Goal: Information Seeking & Learning: Learn about a topic

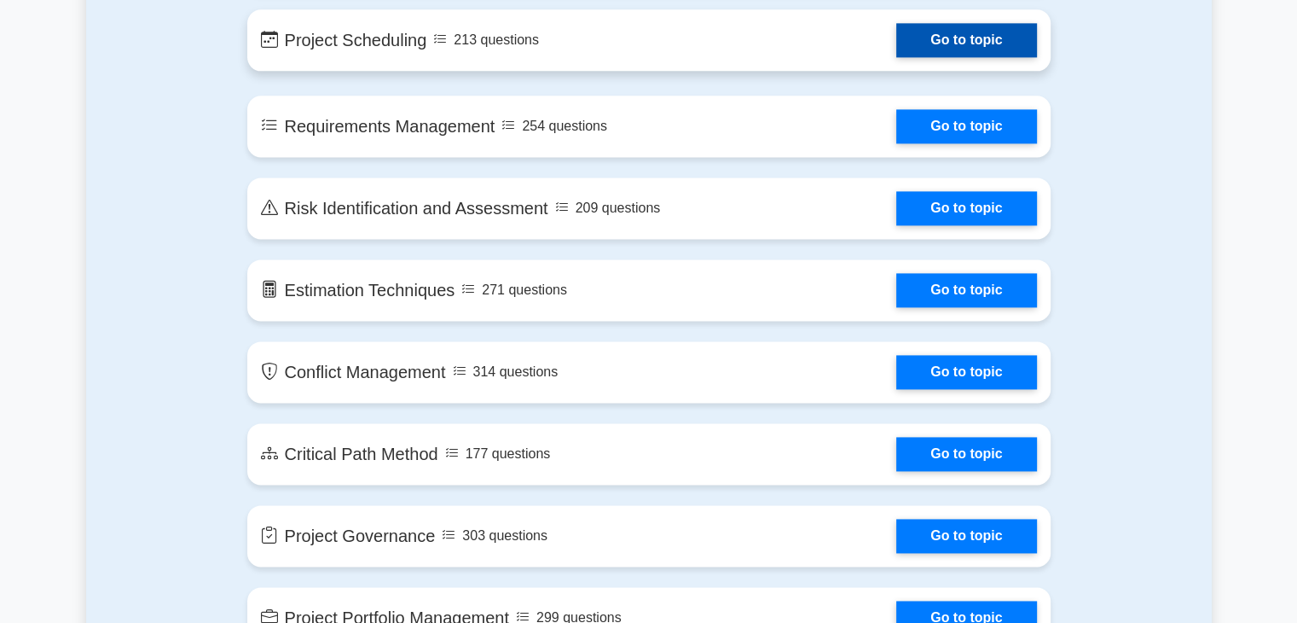
scroll to position [2303, 0]
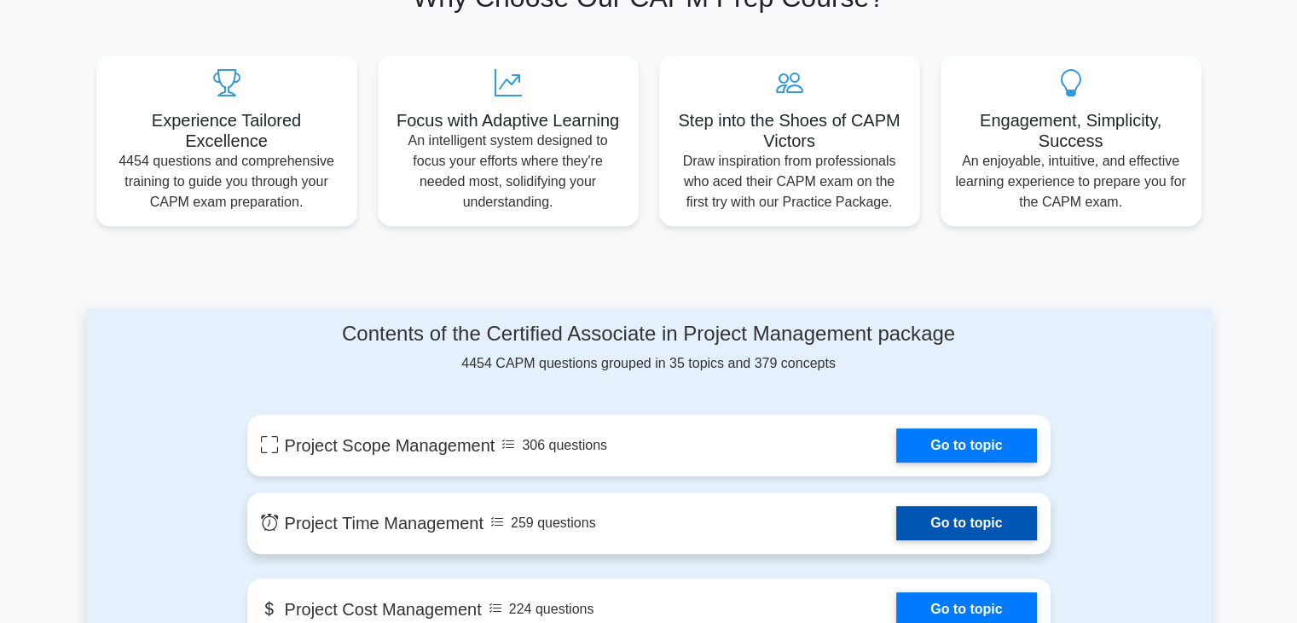
scroll to position [682, 0]
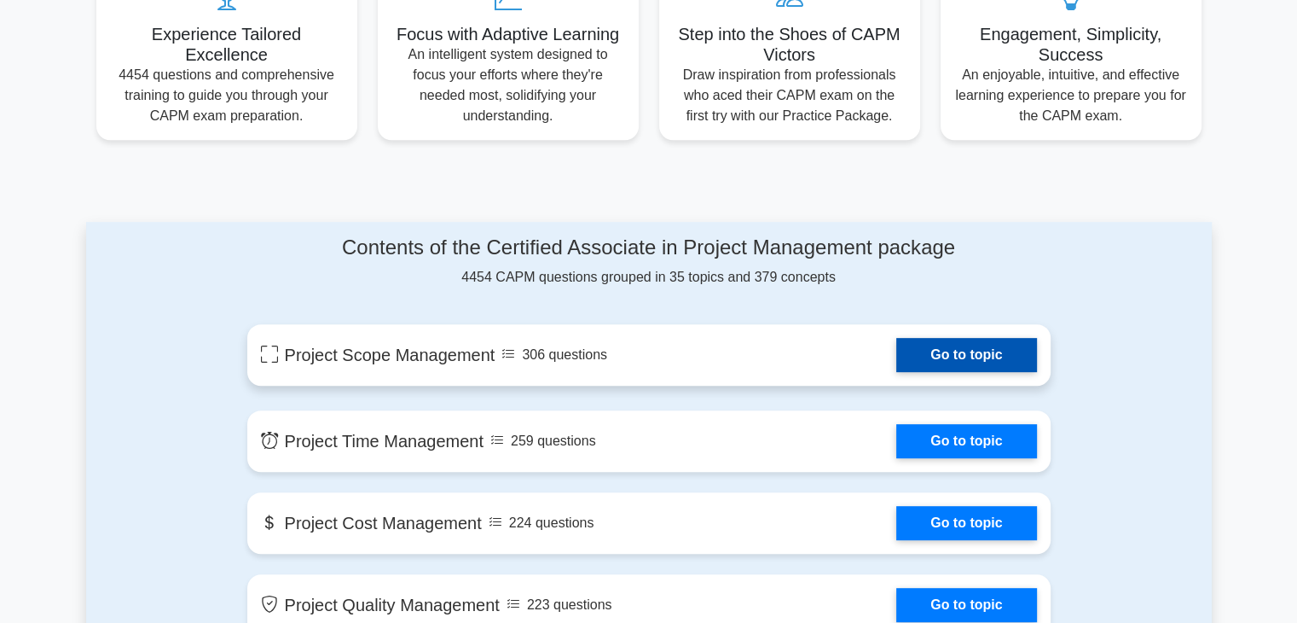
click at [968, 359] on link "Go to topic" at bounding box center [966, 355] width 140 height 34
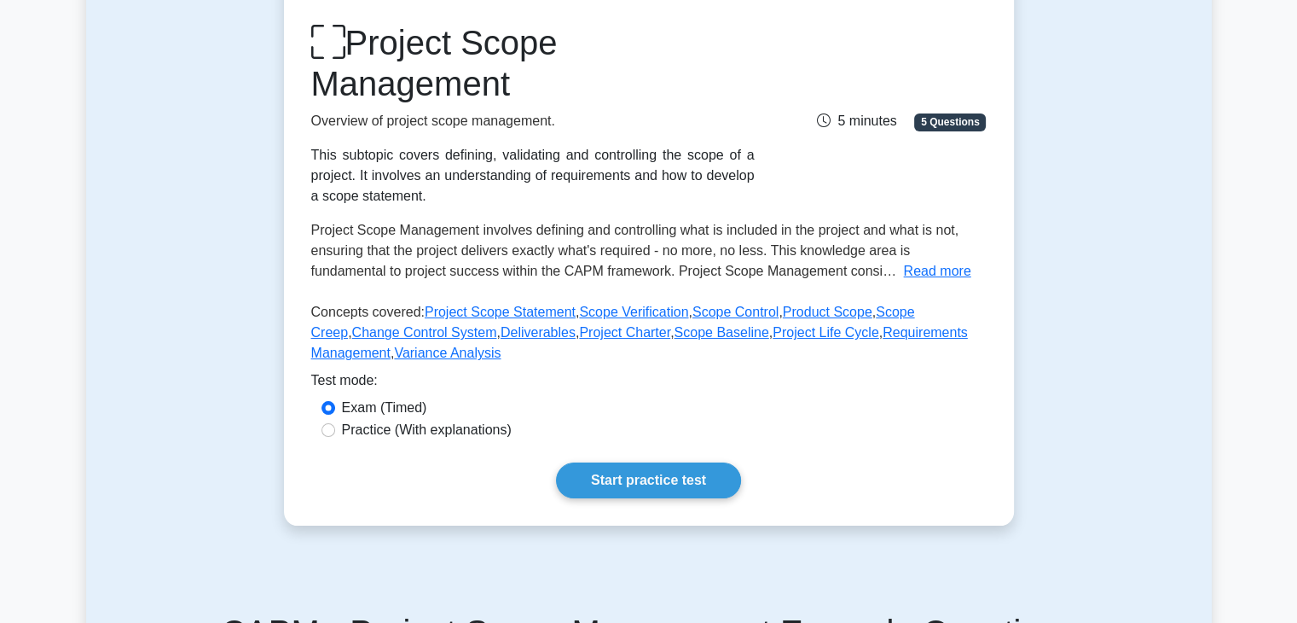
scroll to position [256, 0]
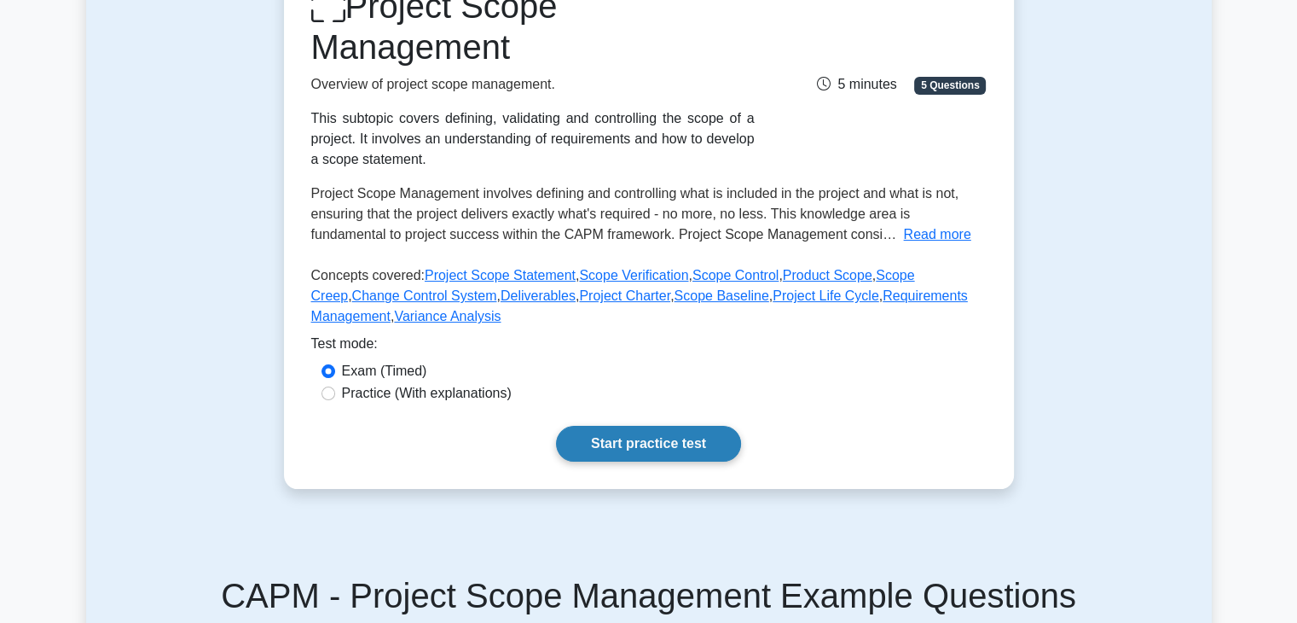
click at [638, 443] on link "Start practice test" at bounding box center [648, 444] width 185 height 36
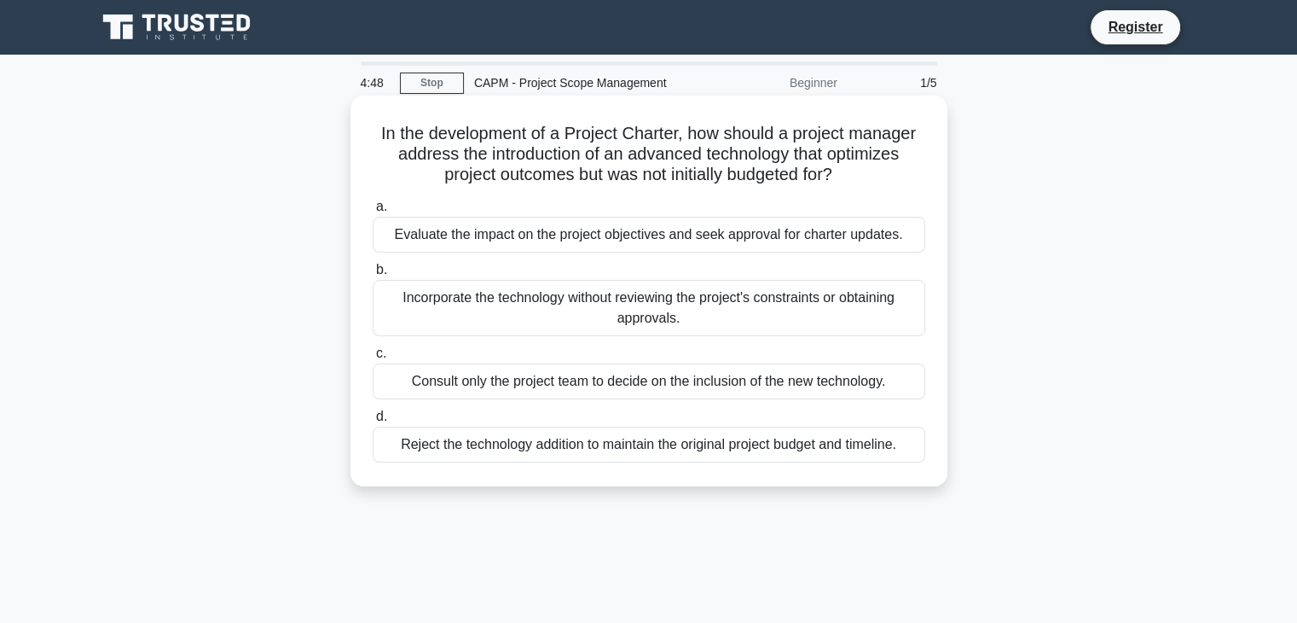
click at [601, 304] on div "Incorporate the technology without reviewing the project's constraints or obtai…" at bounding box center [649, 308] width 553 height 56
click at [373, 275] on input "b. Incorporate the technology without reviewing the project's constraints or ob…" at bounding box center [373, 269] width 0 height 11
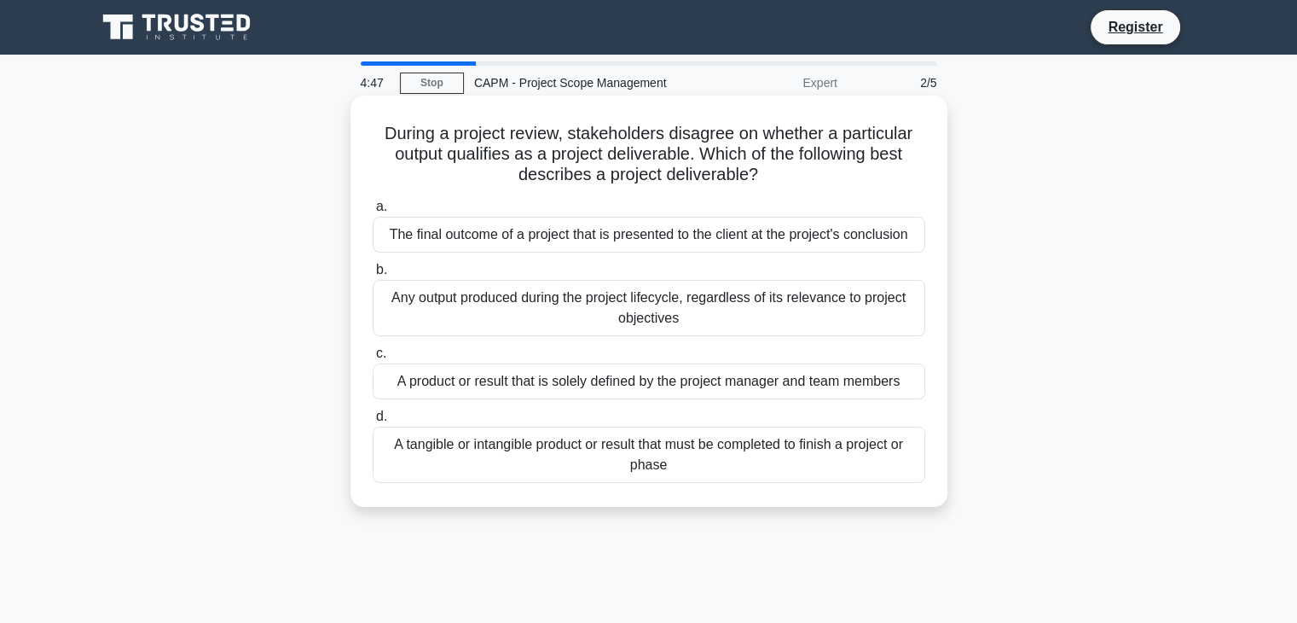
click at [484, 305] on div "Any output produced during the project lifecycle, regardless of its relevance t…" at bounding box center [649, 308] width 553 height 56
click at [373, 275] on input "b. Any output produced during the project lifecycle, regardless of its relevanc…" at bounding box center [373, 269] width 0 height 11
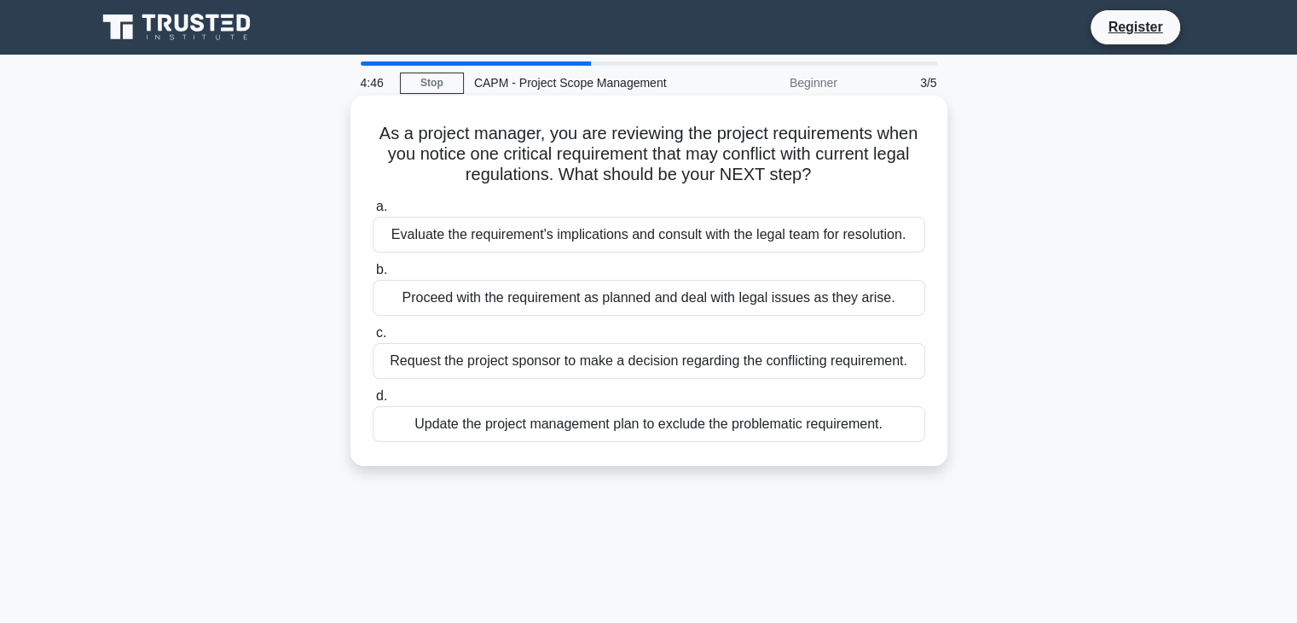
click at [461, 369] on div "Request the project sponsor to make a decision regarding the conflicting requir…" at bounding box center [649, 361] width 553 height 36
click at [373, 339] on input "c. Request the project sponsor to make a decision regarding the conflicting req…" at bounding box center [373, 333] width 0 height 11
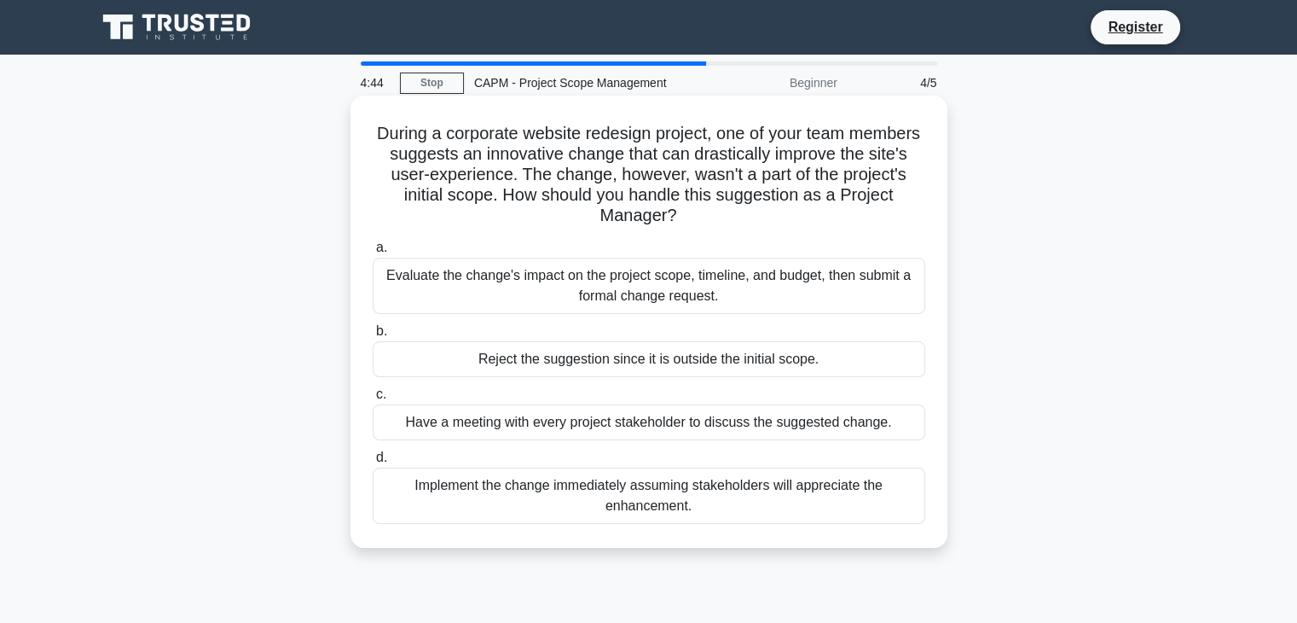
click at [462, 485] on div "Implement the change immediately assuming stakeholders will appreciate the enha…" at bounding box center [649, 495] width 553 height 56
click at [373, 463] on input "d. Implement the change immediately assuming stakeholders will appreciate the e…" at bounding box center [373, 457] width 0 height 11
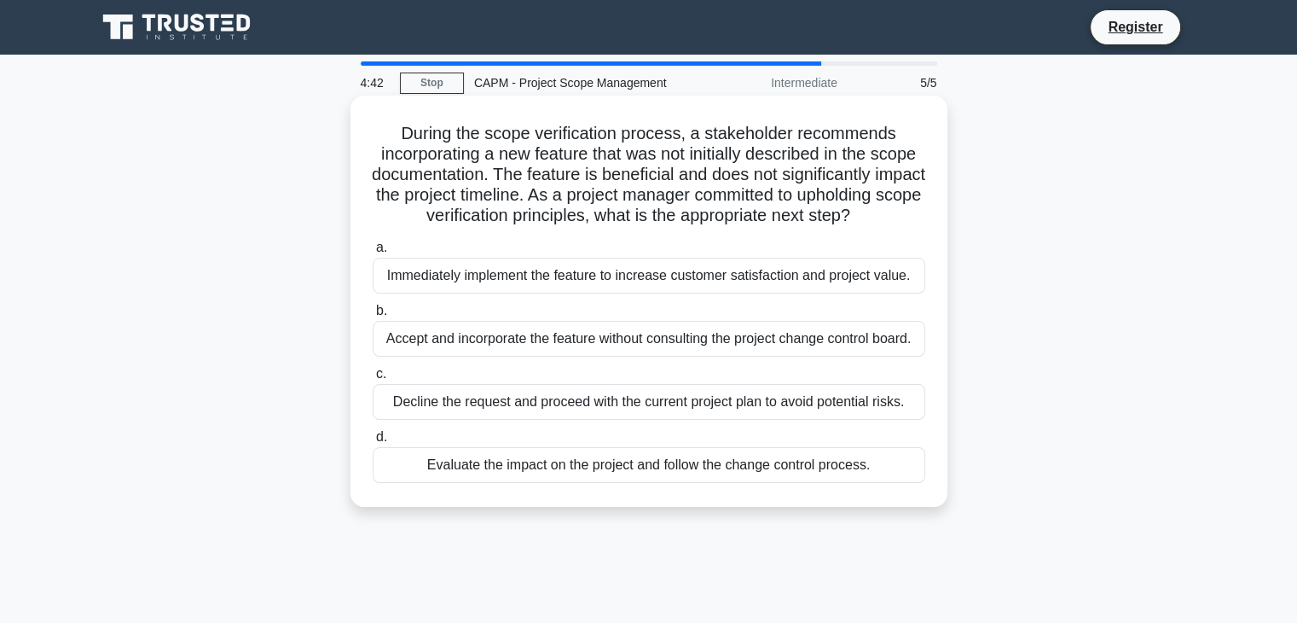
click at [518, 483] on div "Evaluate the impact on the project and follow the change control process." at bounding box center [649, 465] width 553 height 36
click at [373, 443] on input "d. Evaluate the impact on the project and follow the change control process." at bounding box center [373, 437] width 0 height 11
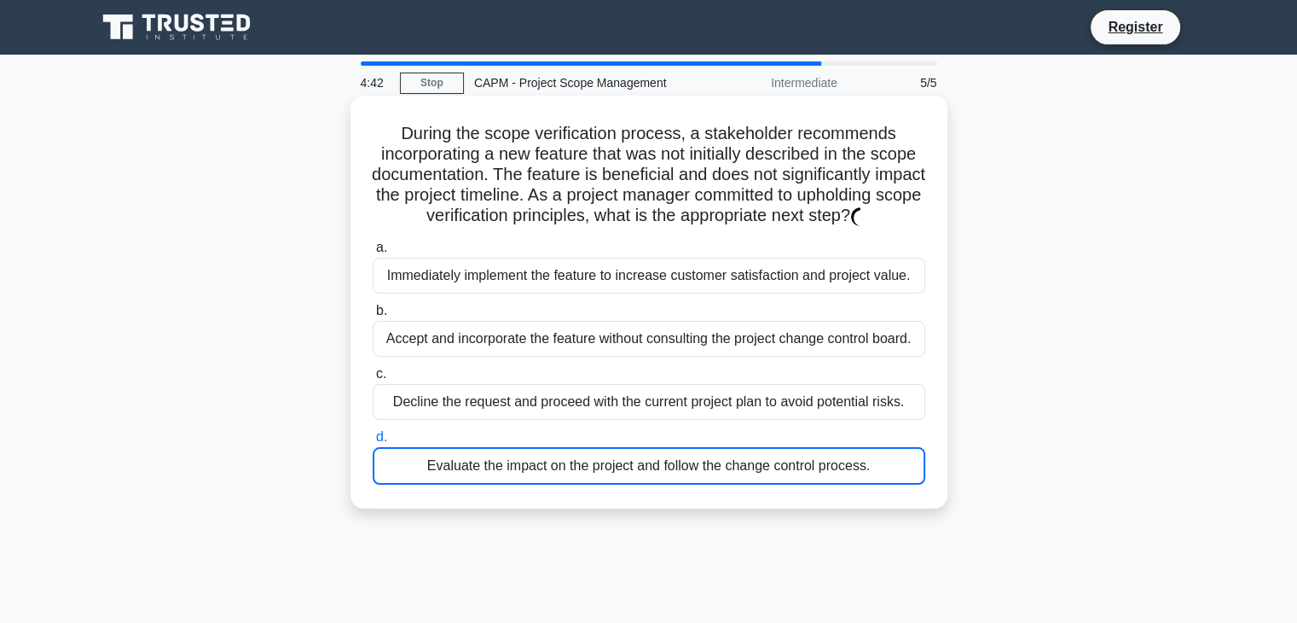
click at [521, 472] on div "Evaluate the impact on the project and follow the change control process." at bounding box center [649, 466] width 553 height 38
click at [373, 443] on input "d. Evaluate the impact on the project and follow the change control process." at bounding box center [373, 437] width 0 height 11
